Goal: Task Accomplishment & Management: Manage account settings

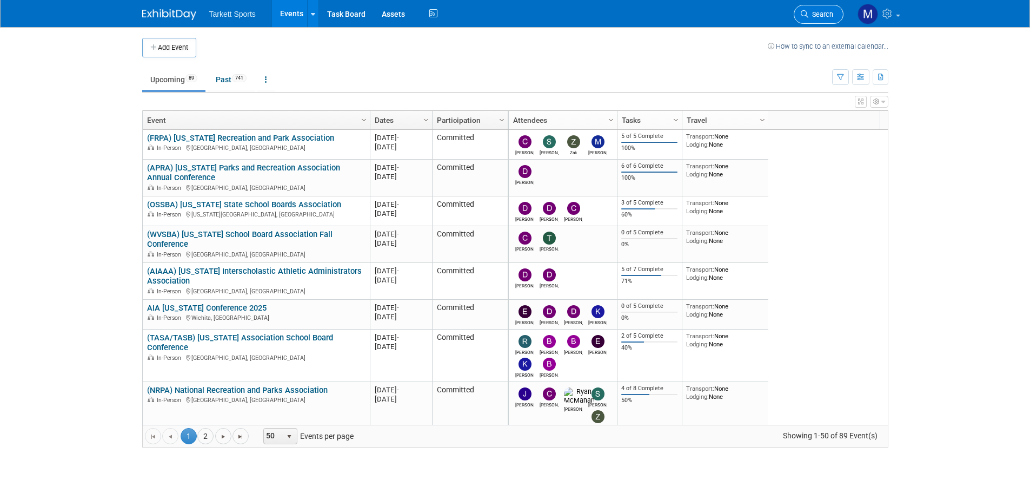
click at [807, 12] on icon at bounding box center [805, 14] width 8 height 8
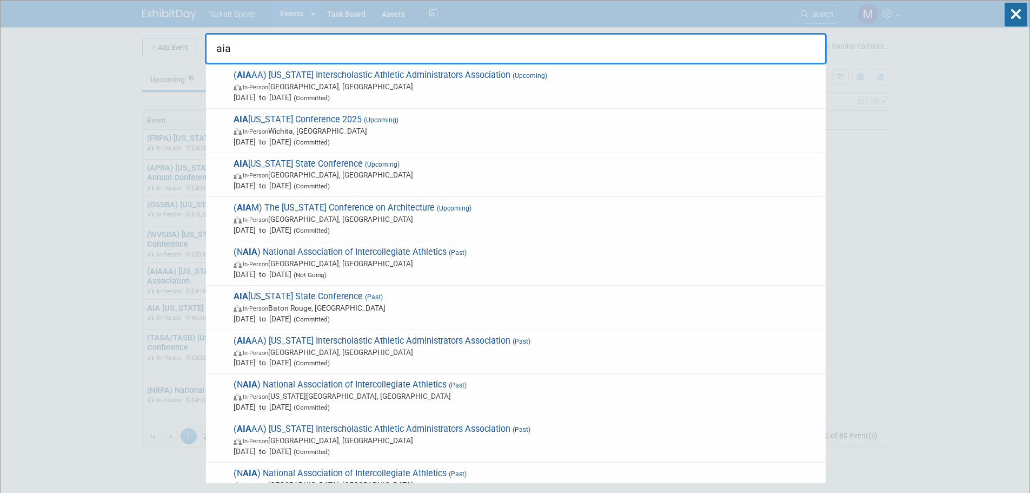
type input "aia"
click at [329, 111] on div "AIA Kansas Conference 2025 (Upcoming) In-Person Wichita, KS Sep 10, 2025 to Sep…" at bounding box center [516, 131] width 620 height 44
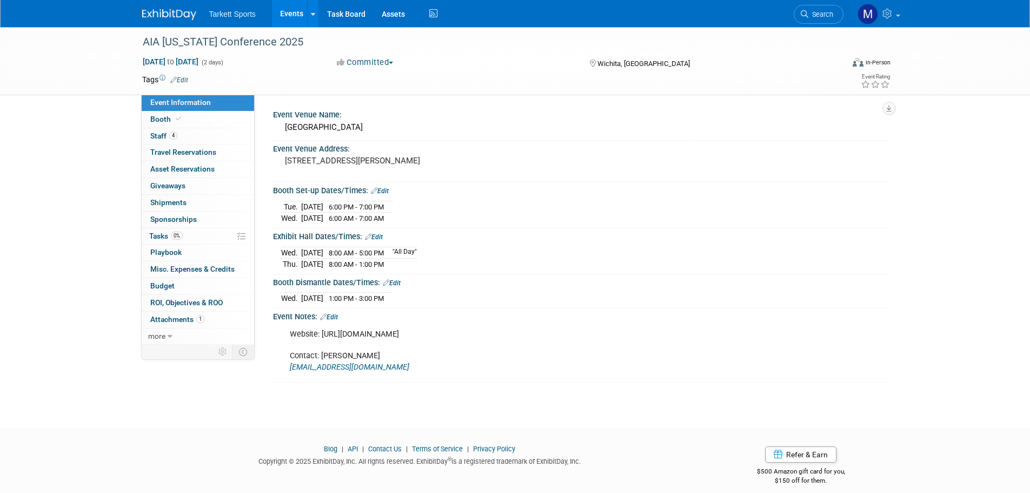
click at [399, 283] on link "Edit" at bounding box center [392, 283] width 18 height 8
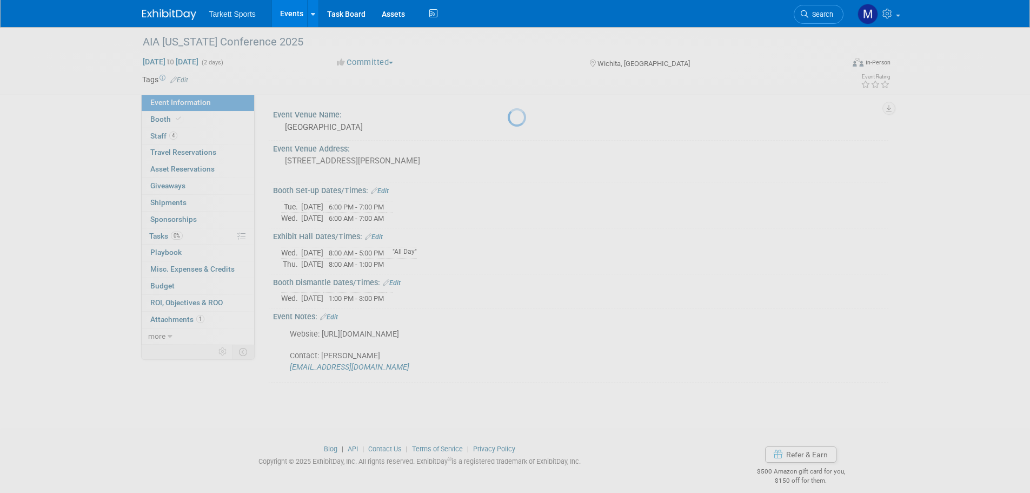
select select "8"
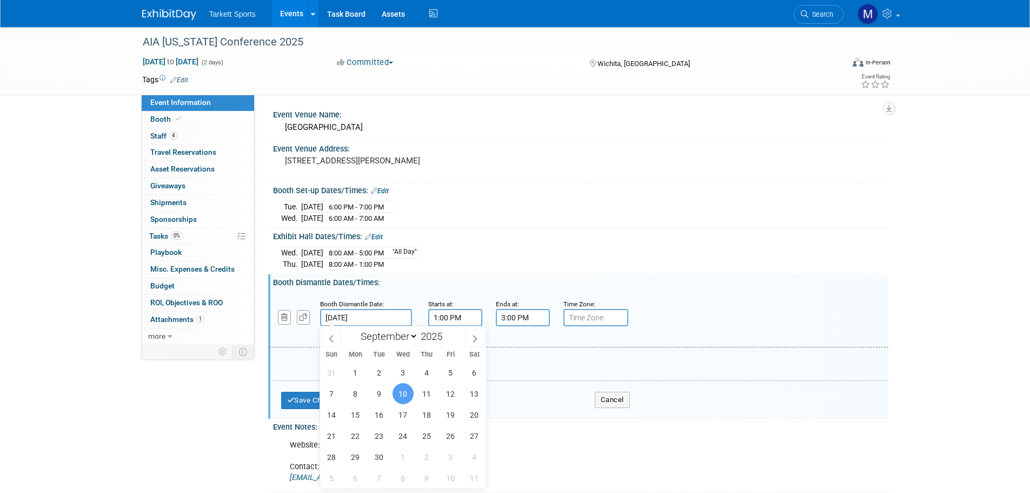
click at [386, 316] on input "Sep 10, 2025" at bounding box center [366, 317] width 92 height 17
click at [422, 392] on span "11" at bounding box center [426, 393] width 21 height 21
type input "Sep 11, 2025"
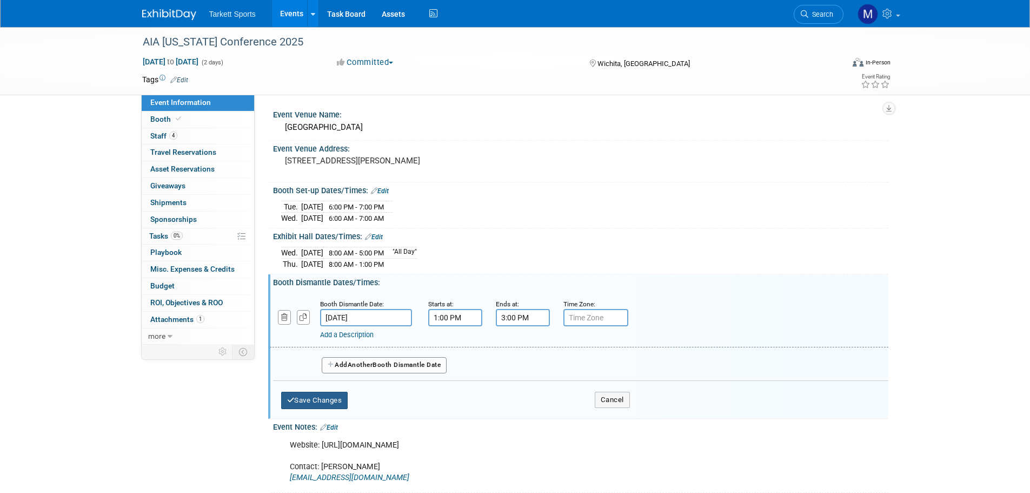
click at [330, 400] on button "Save Changes" at bounding box center [314, 400] width 67 height 17
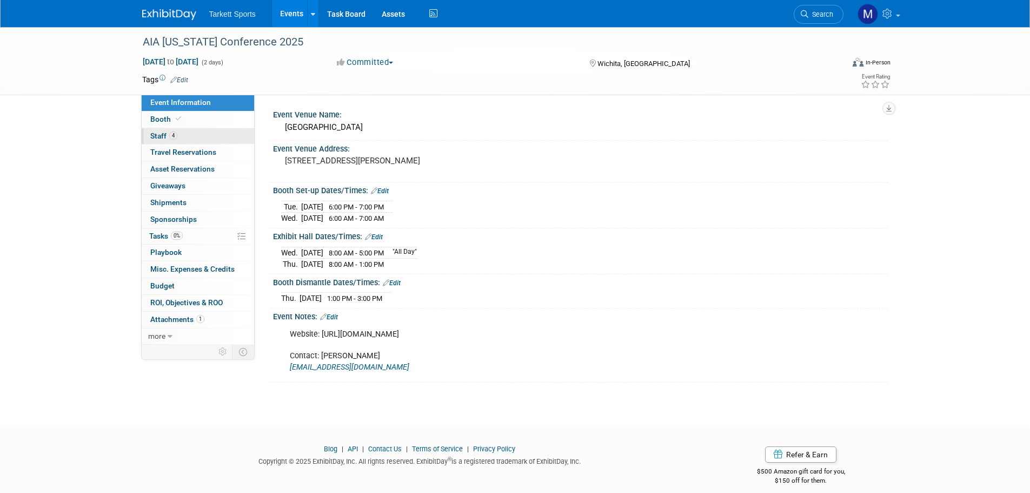
click at [155, 134] on span "Staff 4" at bounding box center [163, 135] width 27 height 9
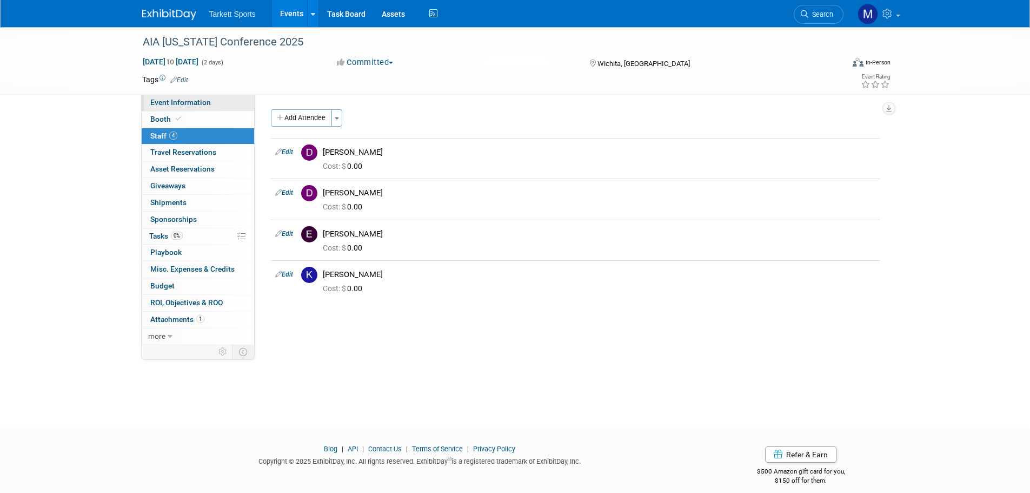
click at [177, 104] on span "Event Information" at bounding box center [180, 102] width 61 height 9
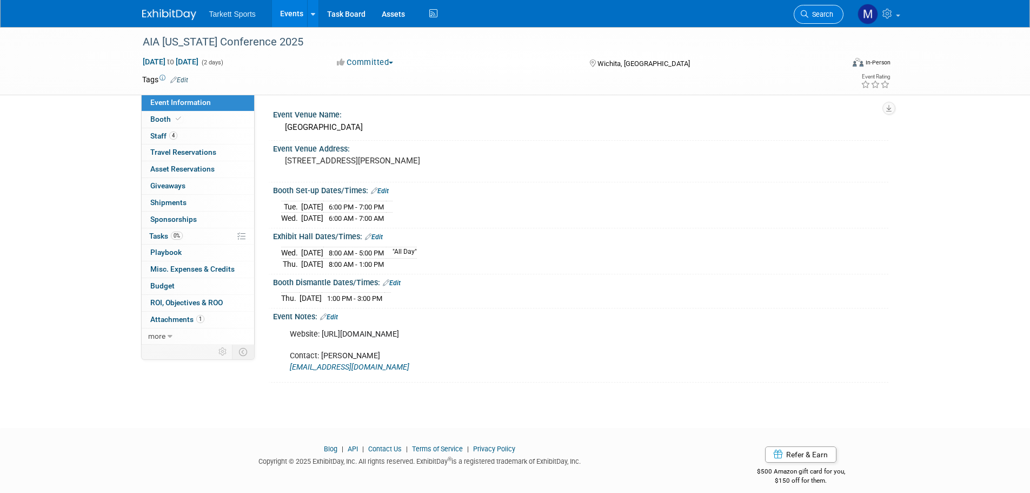
click at [820, 10] on span "Search" at bounding box center [821, 14] width 25 height 8
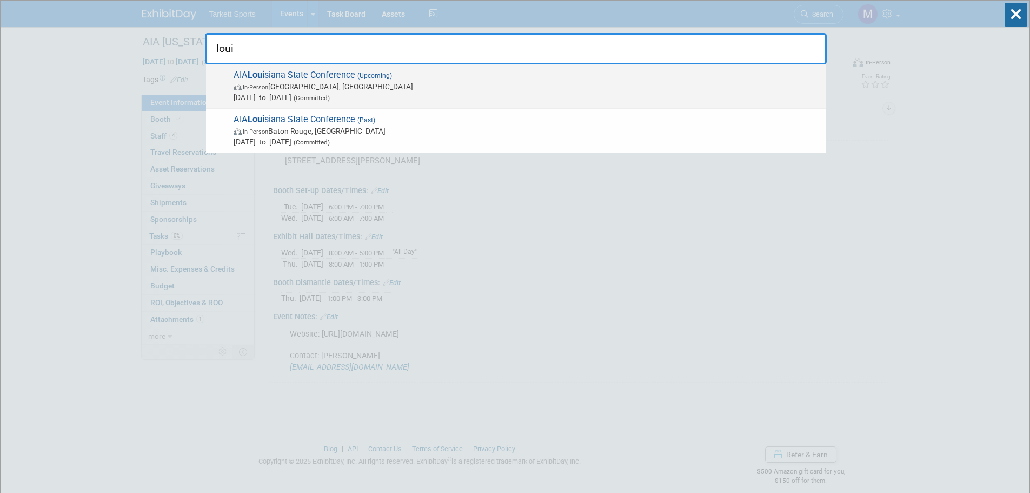
type input "loui"
click at [379, 92] on span "Sep 25, 2025 to Sep 26, 2025 (Committed)" at bounding box center [527, 97] width 587 height 11
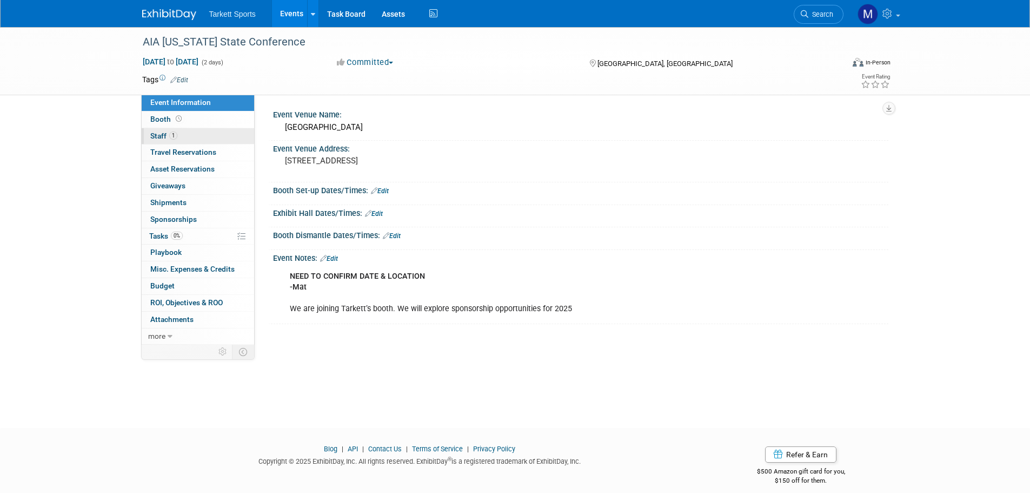
click at [186, 133] on link "1 Staff 1" at bounding box center [198, 136] width 112 height 16
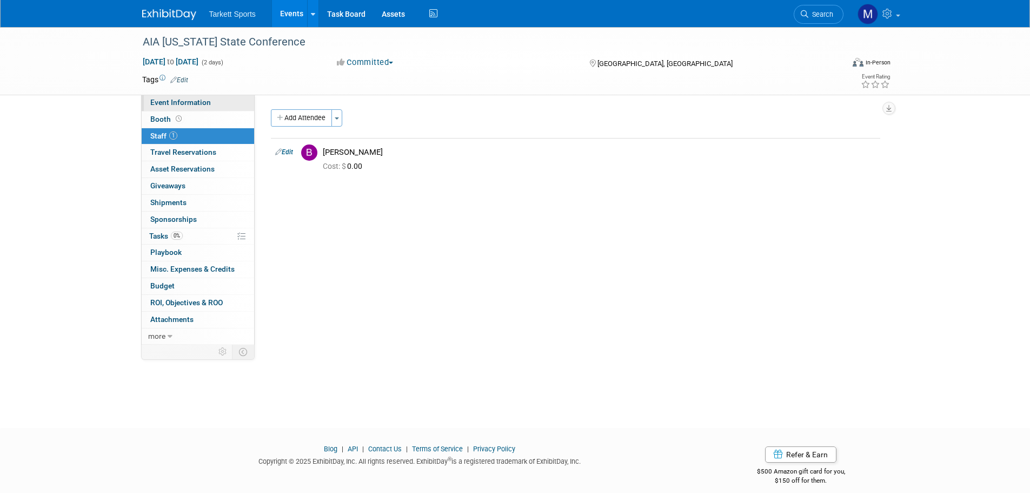
click at [219, 101] on link "Event Information" at bounding box center [198, 103] width 112 height 16
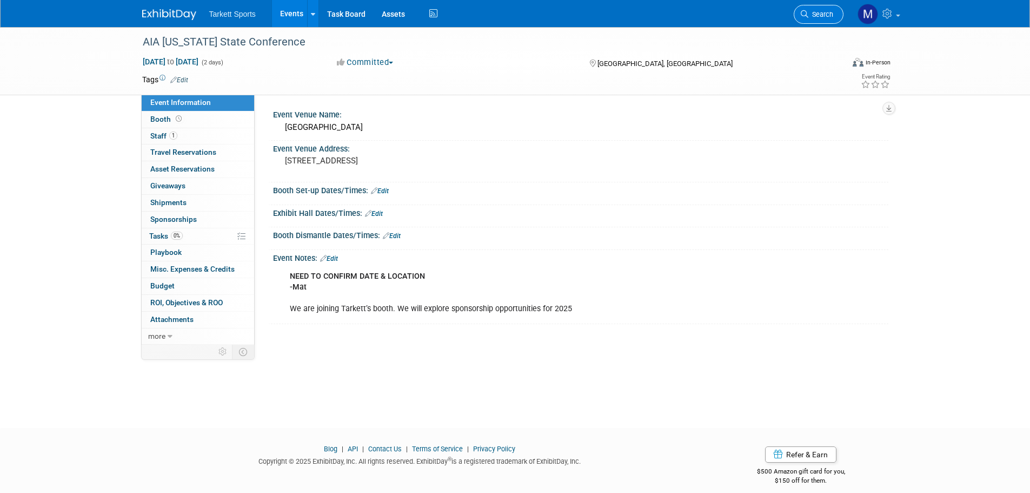
click at [827, 7] on link "Search" at bounding box center [819, 14] width 50 height 19
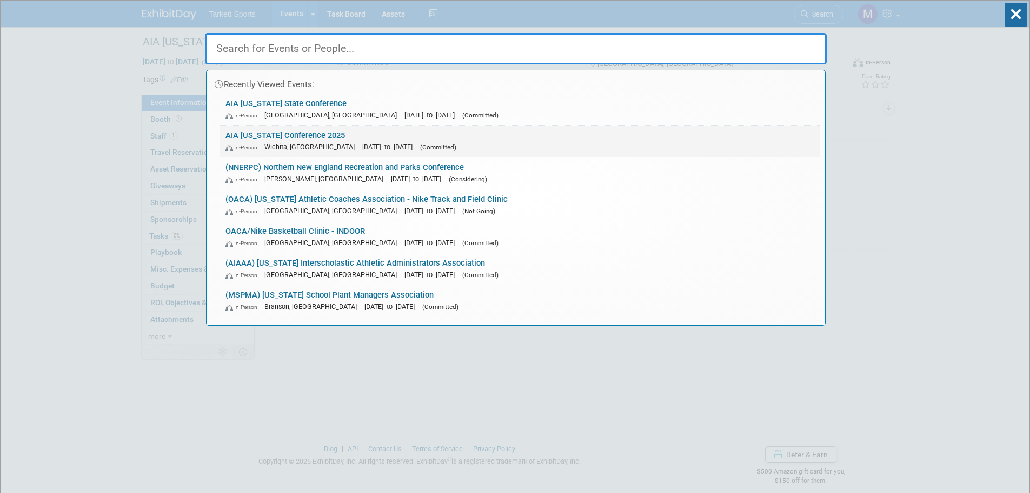
click at [366, 132] on link "AIA Kansas Conference 2025 In-Person Wichita, KS Sep 10, 2025 to Sep 11, 2025 (…" at bounding box center [520, 140] width 600 height 31
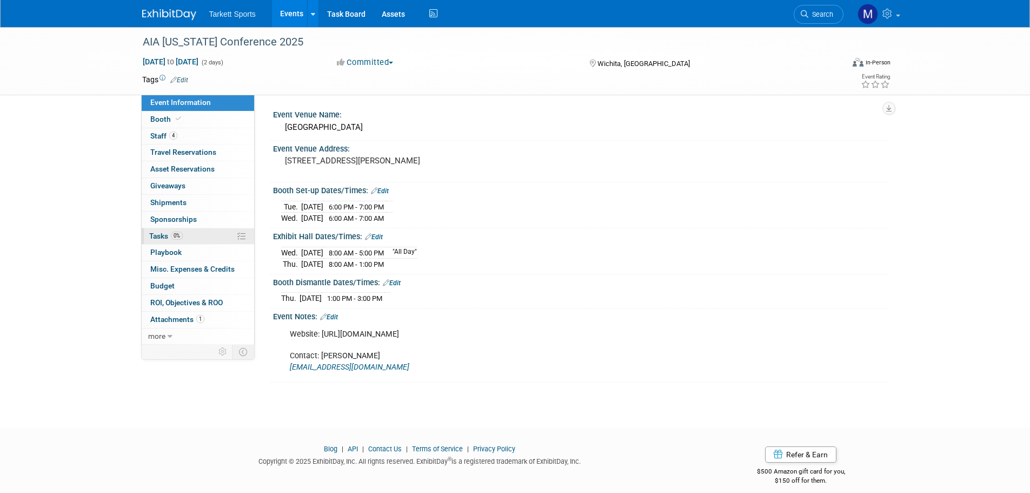
click at [191, 237] on link "0% Tasks 0%" at bounding box center [198, 236] width 112 height 16
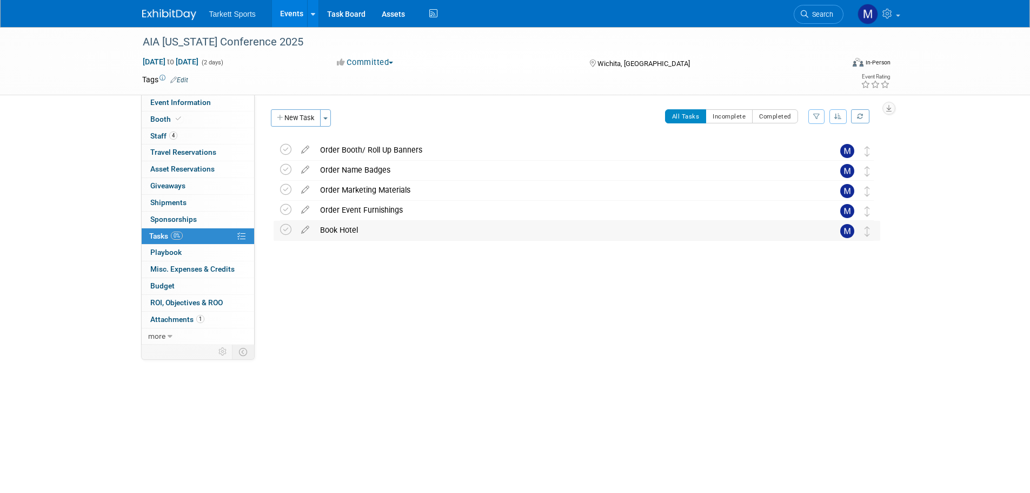
click at [352, 228] on div "Book Hotel" at bounding box center [567, 230] width 504 height 18
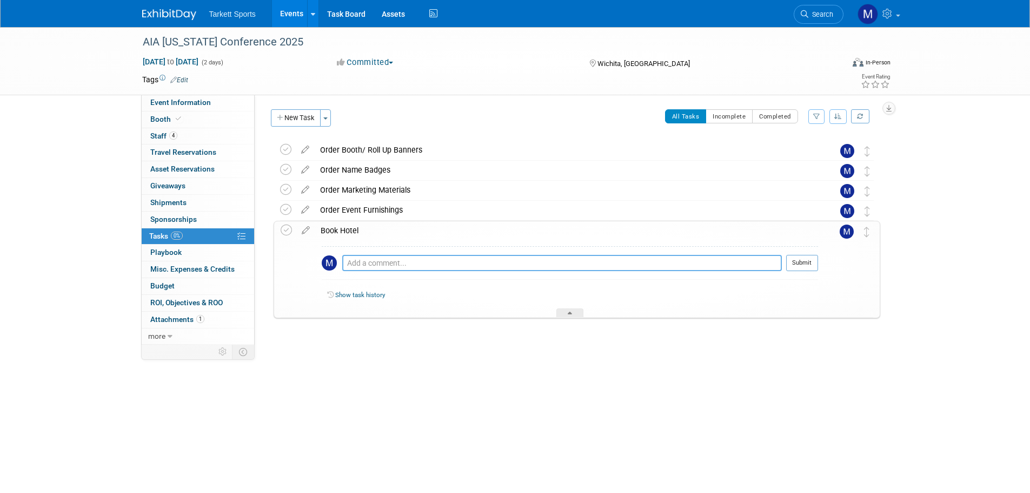
click at [365, 264] on textarea at bounding box center [562, 263] width 440 height 16
click at [455, 264] on textarea "(2) rooms booked at the" at bounding box center [562, 263] width 440 height 16
paste textarea "Fairfield Inn & Suites Wichita Downtown"
click at [583, 270] on textarea "(2) rooms booked at the Fairfield Inn & Suites Wichita Downtown" at bounding box center [562, 263] width 440 height 16
paste textarea "525 South Main Street Wichita, Kansas 67202 USA"
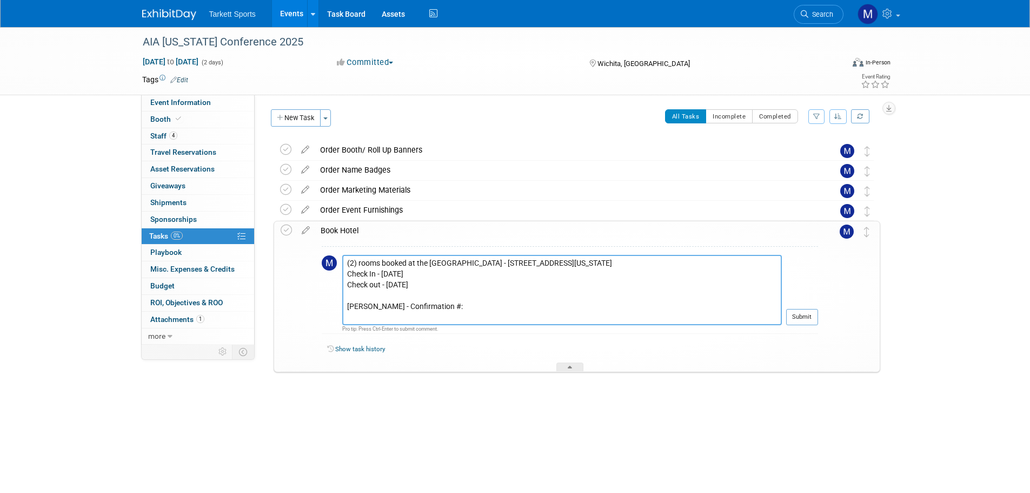
click at [447, 303] on textarea "(2) rooms booked at the Fairfield Inn & Suites Wichita Downtown - 525 South Mai…" at bounding box center [562, 290] width 440 height 70
paste textarea "90154284"
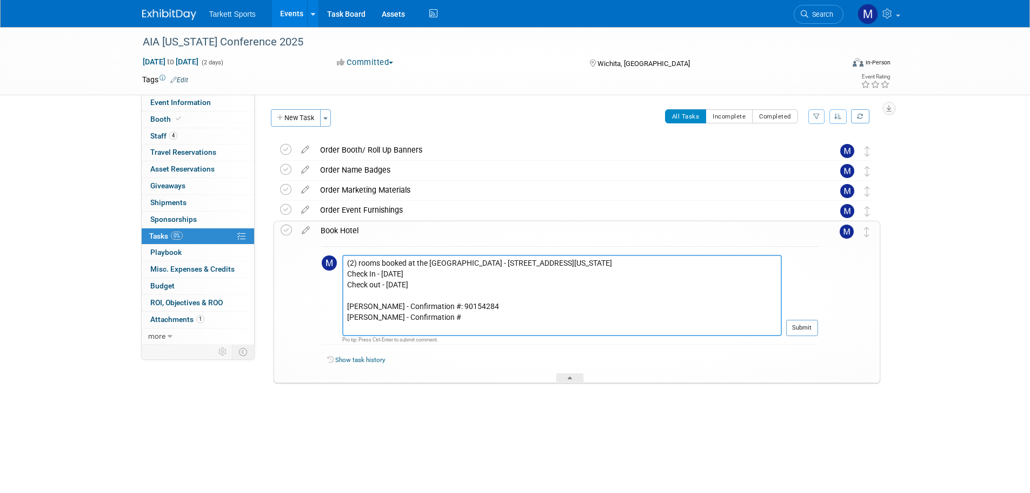
click at [445, 307] on textarea "(2) rooms booked at the Fairfield Inn & Suites Wichita Downtown - 525 South Mai…" at bounding box center [562, 295] width 440 height 81
click at [449, 320] on textarea "(2) rooms booked at the Fairfield Inn & Suites Wichita Downtown - 525 South Mai…" at bounding box center [562, 295] width 440 height 81
paste textarea "90164190"
type textarea "(2) rooms booked at the Fairfield Inn & Suites Wichita Downtown - 525 South Mai…"
click at [809, 321] on button "Submit" at bounding box center [802, 328] width 32 height 16
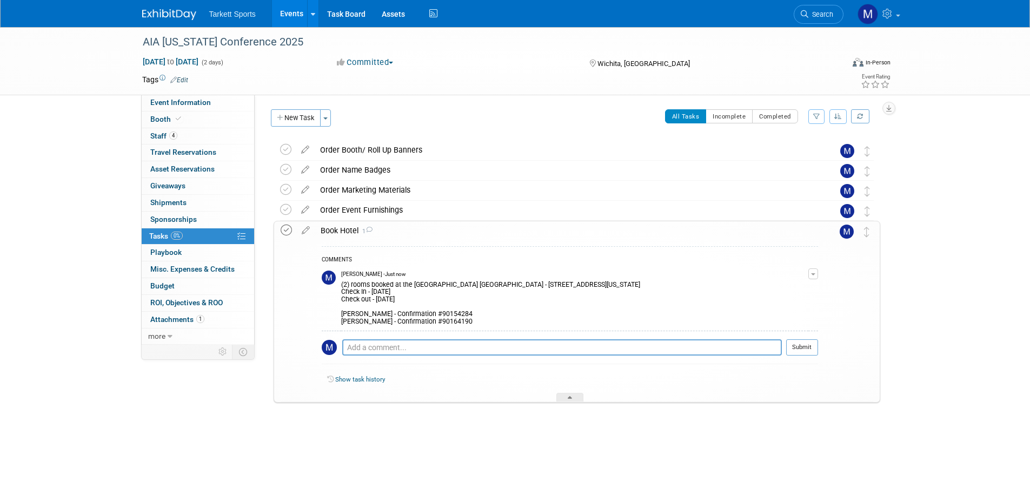
click at [283, 230] on icon at bounding box center [286, 229] width 11 height 11
click at [509, 229] on div "Book Hotel 1" at bounding box center [566, 230] width 503 height 18
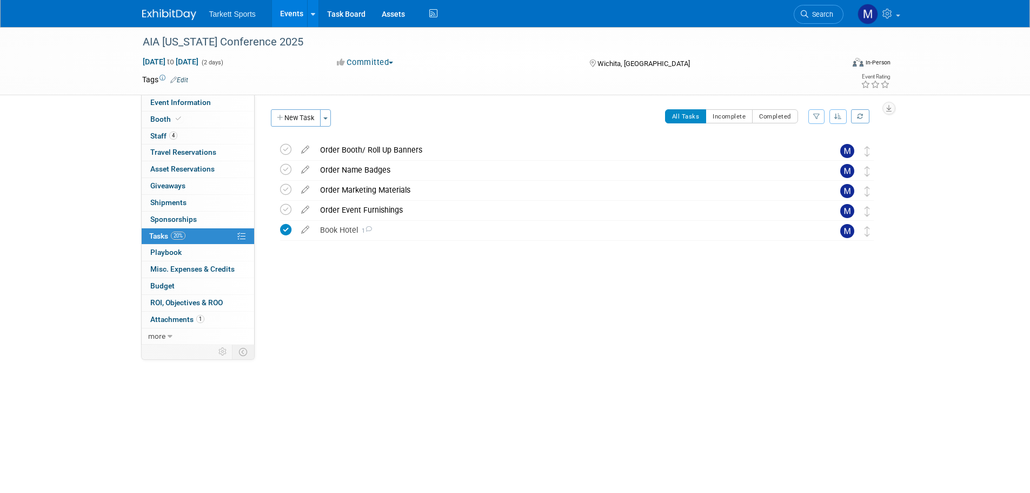
click at [812, 8] on link "Search" at bounding box center [819, 14] width 50 height 19
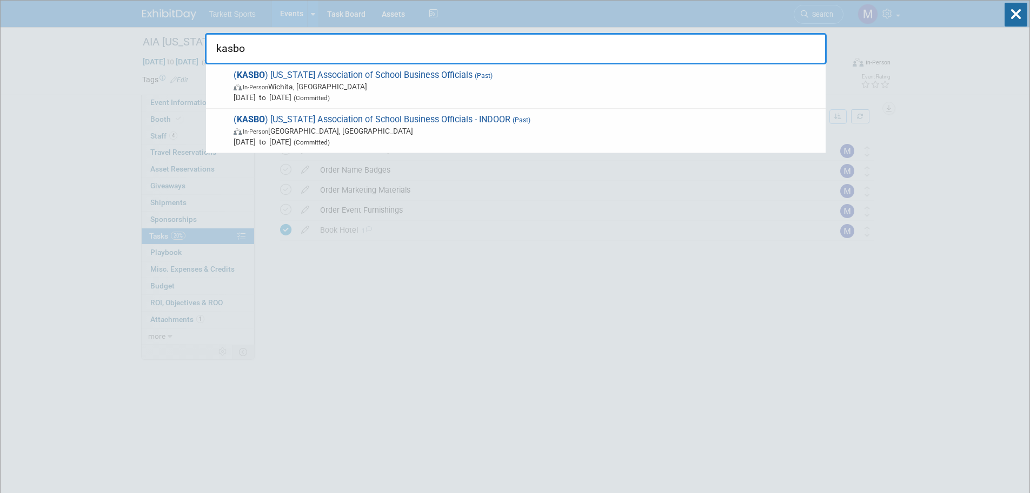
type input "kasbo"
drag, startPoint x: 264, startPoint y: 41, endPoint x: 122, endPoint y: 31, distance: 142.6
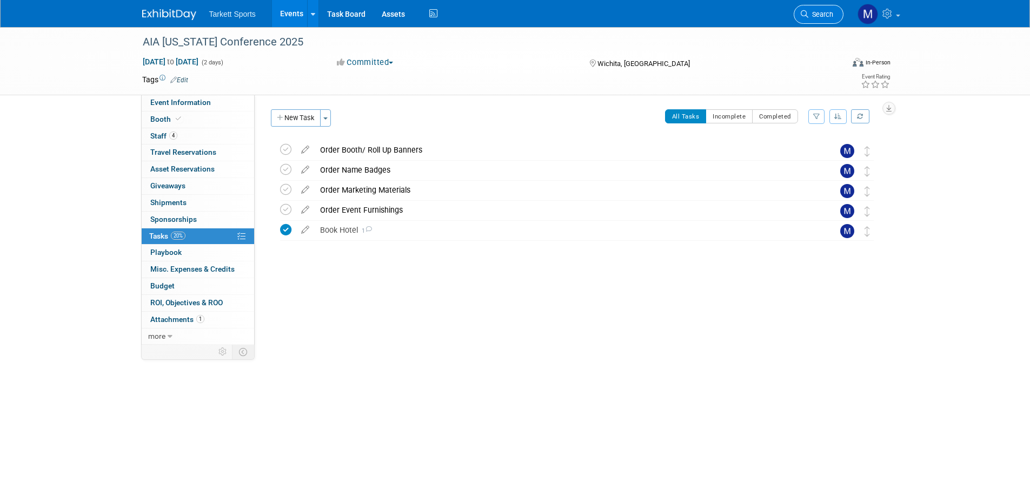
click at [815, 16] on span "Search" at bounding box center [821, 14] width 25 height 8
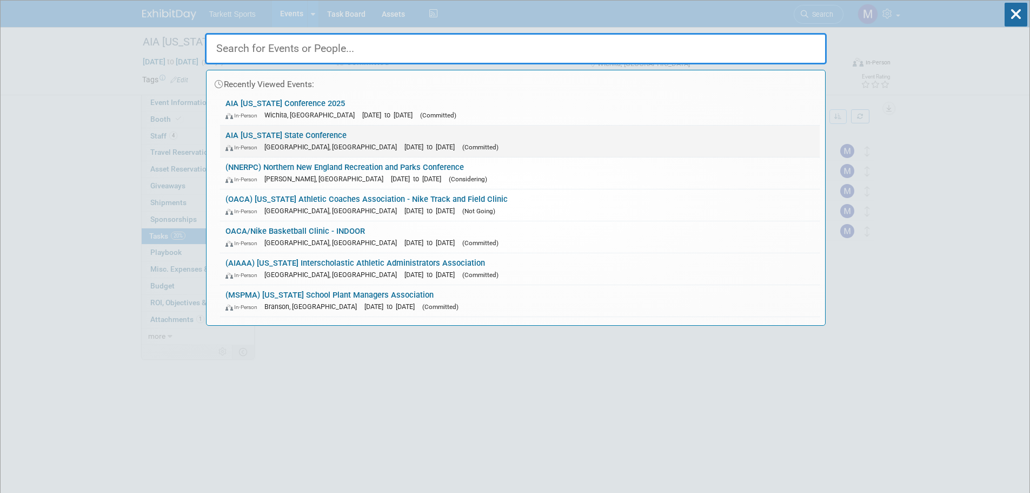
click at [313, 130] on link "AIA Louisiana State Conference In-Person Lake Charles, LA Sep 25, 2025 to Sep 2…" at bounding box center [520, 140] width 600 height 31
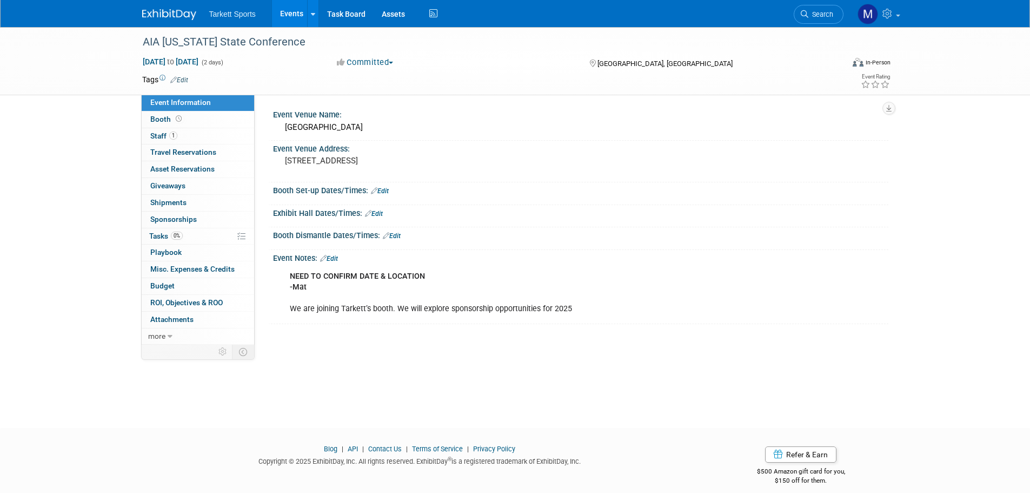
click at [190, 111] on link "Booth" at bounding box center [198, 119] width 112 height 16
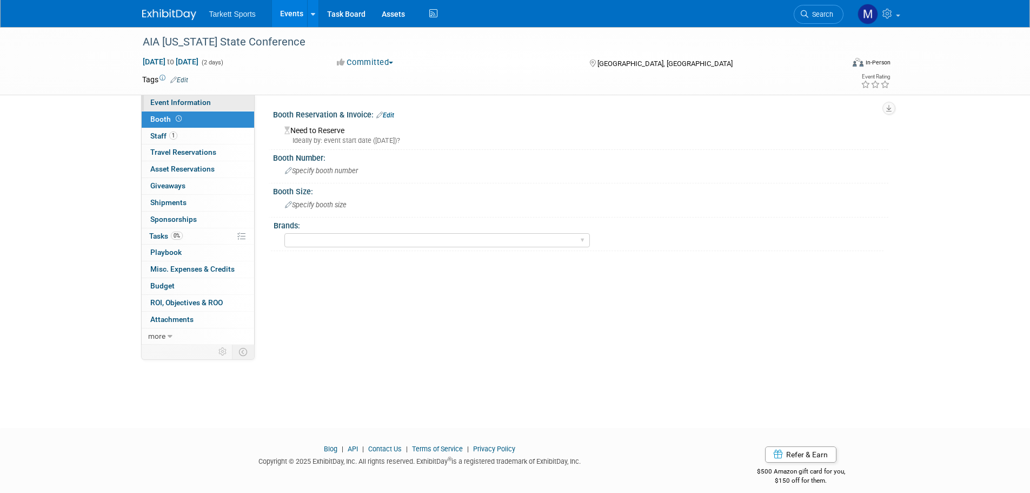
click at [201, 101] on span "Event Information" at bounding box center [180, 102] width 61 height 9
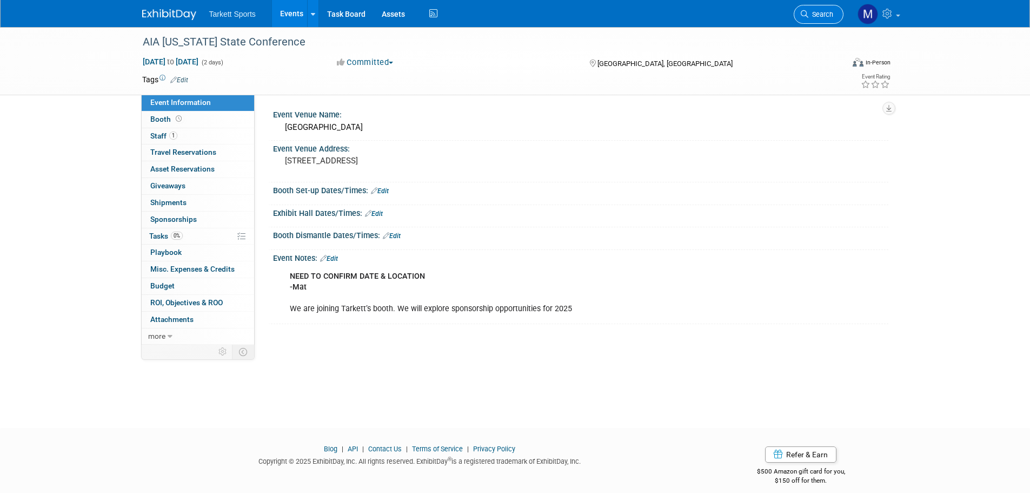
click at [825, 15] on span "Search" at bounding box center [821, 14] width 25 height 8
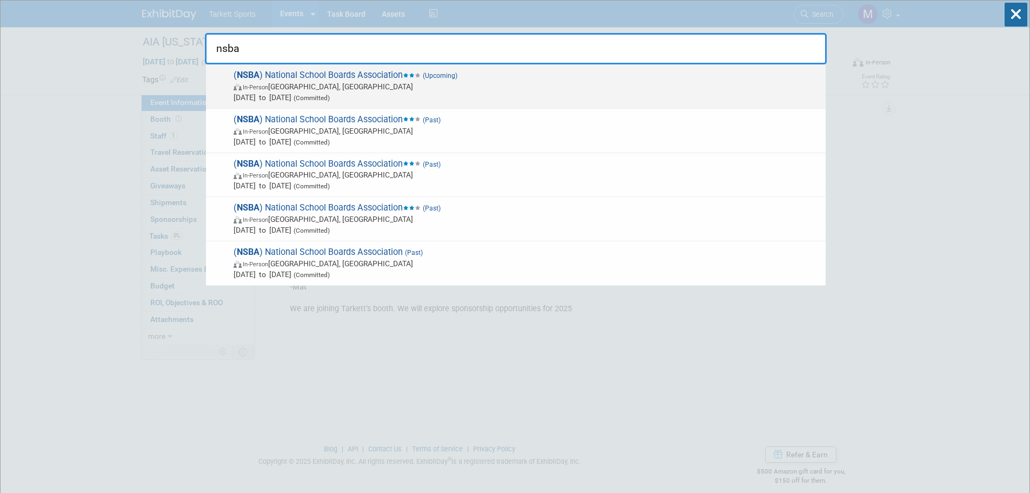
type input "nsba"
click at [575, 82] on span "In-Person [GEOGRAPHIC_DATA], [GEOGRAPHIC_DATA]" at bounding box center [527, 86] width 587 height 11
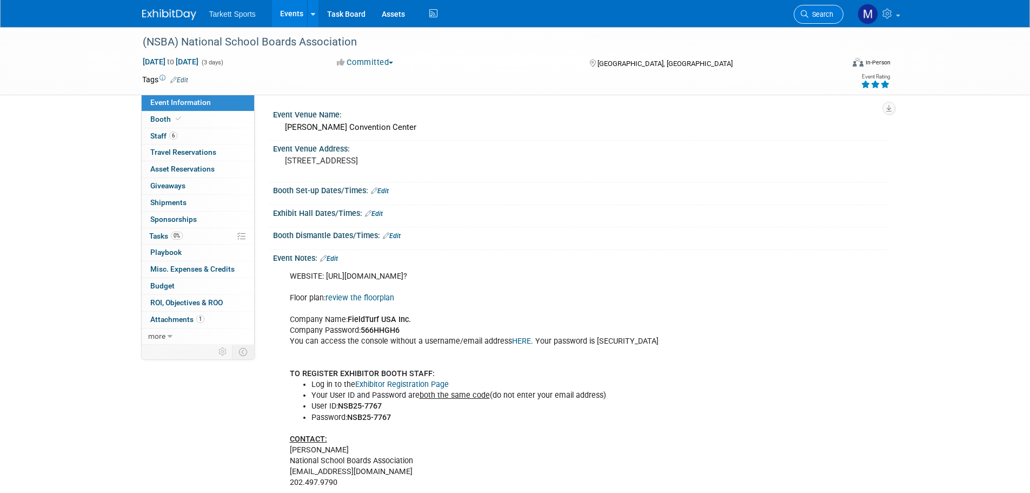
click at [814, 18] on link "Search" at bounding box center [819, 14] width 50 height 19
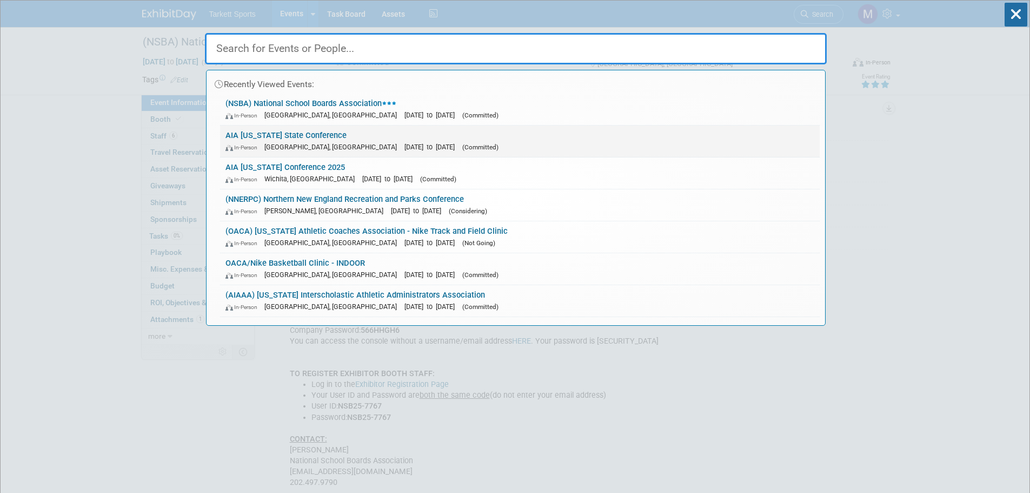
click at [266, 143] on span "[GEOGRAPHIC_DATA], [GEOGRAPHIC_DATA]" at bounding box center [333, 147] width 138 height 8
